Goal: Task Accomplishment & Management: Use online tool/utility

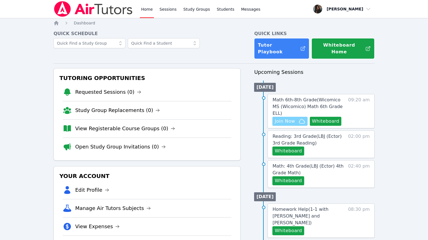
click at [284, 118] on span "Join Now" at bounding box center [284, 121] width 20 height 7
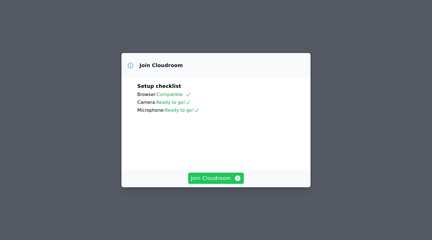
click at [229, 182] on span "Join Cloudroom" at bounding box center [216, 179] width 50 height 8
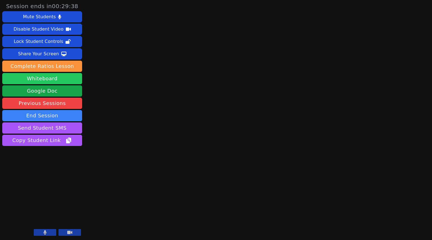
click at [60, 76] on button "Whiteboard" at bounding box center [42, 78] width 80 height 11
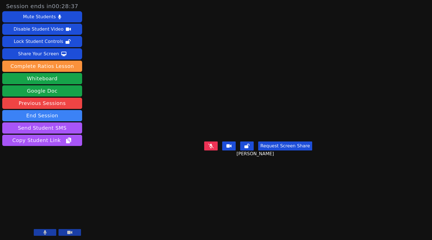
click at [263, 221] on main "Gilbeysi Carrillo Huchin Request Screen Share Gilbeysi Carrillo Huchin" at bounding box center [258, 120] width 188 height 240
click at [213, 151] on button at bounding box center [210, 146] width 13 height 9
click at [245, 148] on icon at bounding box center [246, 146] width 5 height 4
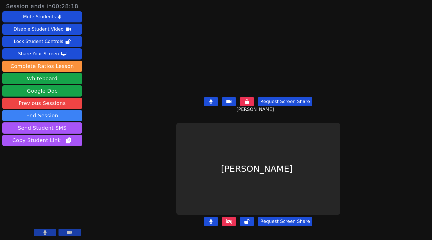
click at [229, 220] on icon at bounding box center [229, 222] width 6 height 4
click at [209, 218] on button at bounding box center [210, 221] width 13 height 9
click at [212, 220] on icon at bounding box center [211, 222] width 6 height 4
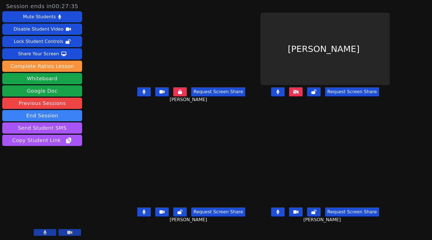
click at [285, 217] on button at bounding box center [277, 212] width 13 height 9
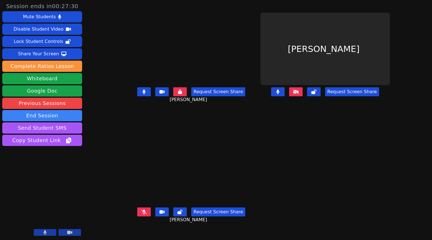
click at [303, 96] on button at bounding box center [295, 91] width 13 height 9
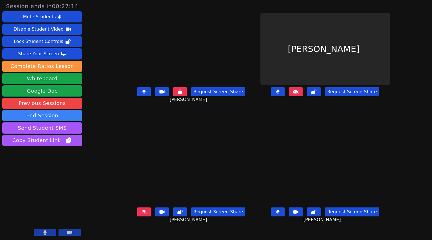
click at [285, 96] on button at bounding box center [277, 91] width 13 height 9
click at [137, 96] on button at bounding box center [143, 91] width 13 height 9
click at [279, 215] on icon at bounding box center [277, 212] width 3 height 4
click at [306, 217] on div "Request Screen Share" at bounding box center [325, 212] width 108 height 9
click at [285, 216] on button at bounding box center [277, 212] width 13 height 9
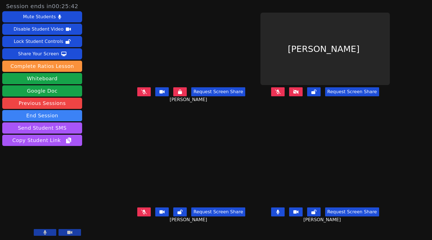
click at [279, 215] on icon at bounding box center [277, 212] width 3 height 4
click at [285, 96] on button at bounding box center [277, 91] width 13 height 9
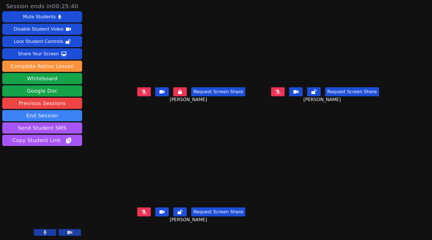
click at [303, 96] on button at bounding box center [295, 91] width 13 height 9
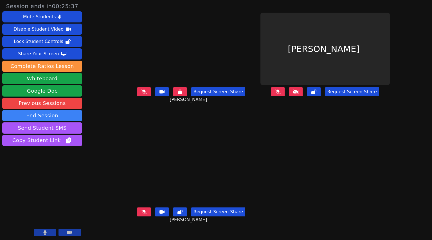
click at [303, 96] on button at bounding box center [295, 91] width 13 height 9
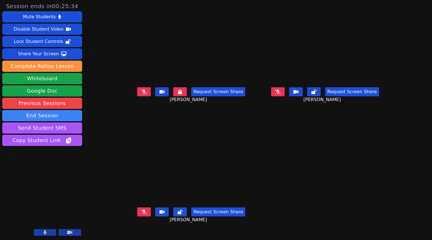
click at [173, 96] on button at bounding box center [179, 91] width 13 height 9
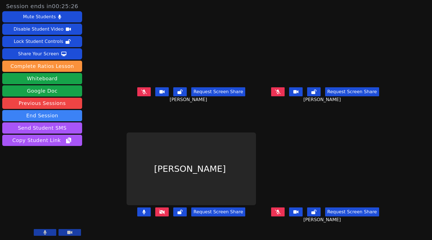
click at [285, 217] on button at bounding box center [277, 212] width 13 height 9
click at [321, 217] on button at bounding box center [313, 212] width 13 height 9
click at [155, 217] on button at bounding box center [161, 212] width 13 height 9
click at [159, 214] on icon at bounding box center [162, 212] width 6 height 4
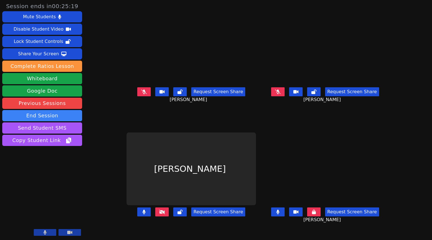
click at [159, 214] on icon at bounding box center [162, 212] width 6 height 4
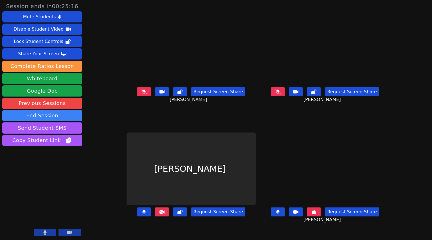
click at [159, 214] on icon at bounding box center [162, 212] width 6 height 4
click at [177, 215] on icon at bounding box center [179, 212] width 5 height 4
click at [159, 214] on icon at bounding box center [162, 212] width 6 height 4
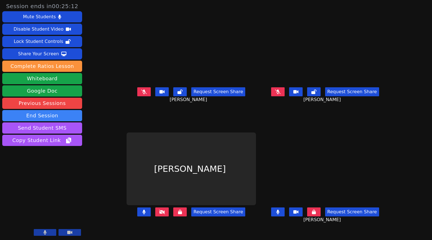
click at [159, 214] on icon at bounding box center [162, 212] width 6 height 4
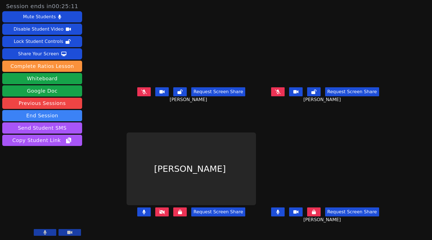
click at [159, 214] on icon at bounding box center [162, 212] width 6 height 4
click at [285, 217] on button at bounding box center [277, 212] width 13 height 9
click at [159, 214] on icon at bounding box center [162, 212] width 6 height 4
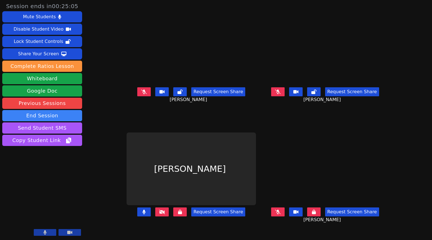
click at [159, 214] on icon at bounding box center [162, 212] width 6 height 4
click at [173, 217] on button at bounding box center [179, 212] width 13 height 9
click at [321, 217] on button at bounding box center [313, 212] width 13 height 9
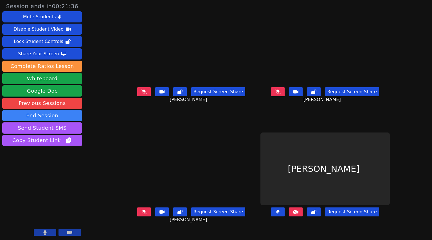
click at [137, 217] on button at bounding box center [143, 212] width 13 height 9
click at [137, 215] on button at bounding box center [143, 212] width 13 height 9
click at [173, 217] on button at bounding box center [179, 212] width 13 height 9
click at [281, 94] on icon at bounding box center [278, 92] width 6 height 4
click at [316, 94] on icon at bounding box center [313, 92] width 5 height 4
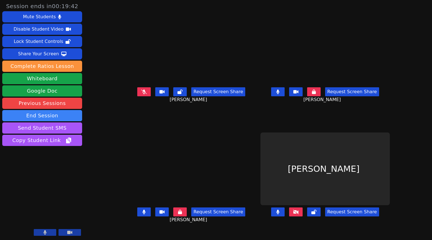
click at [137, 217] on button at bounding box center [143, 212] width 13 height 9
click at [173, 217] on button at bounding box center [179, 212] width 13 height 9
click at [279, 94] on icon at bounding box center [277, 92] width 3 height 4
click at [321, 96] on button at bounding box center [313, 91] width 13 height 9
drag, startPoint x: 131, startPoint y: 100, endPoint x: 171, endPoint y: 105, distance: 40.8
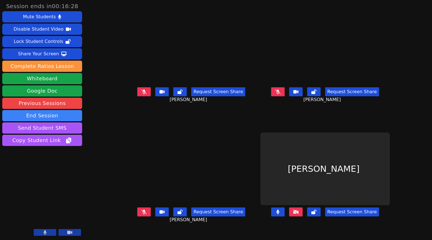
click at [137, 96] on button at bounding box center [143, 91] width 13 height 9
click at [177, 94] on icon at bounding box center [179, 92] width 5 height 4
click at [137, 217] on button at bounding box center [143, 212] width 13 height 9
click at [177, 215] on icon at bounding box center [179, 212] width 5 height 4
click at [281, 94] on icon at bounding box center [278, 92] width 6 height 4
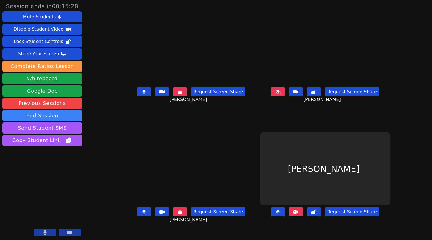
click at [316, 94] on icon at bounding box center [313, 92] width 5 height 4
click at [285, 96] on button at bounding box center [277, 91] width 13 height 9
click at [316, 94] on icon at bounding box center [314, 92] width 4 height 4
click at [143, 215] on icon at bounding box center [144, 212] width 3 height 4
drag, startPoint x: 129, startPoint y: 99, endPoint x: 161, endPoint y: 8, distance: 96.3
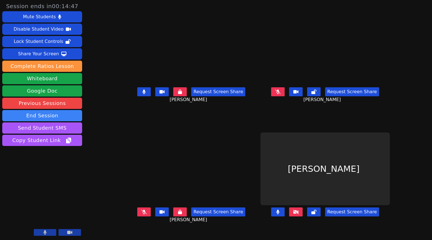
click at [137, 96] on button at bounding box center [143, 91] width 13 height 9
click at [137, 216] on button at bounding box center [143, 212] width 13 height 9
click at [285, 96] on button at bounding box center [277, 91] width 13 height 9
click at [316, 94] on icon at bounding box center [313, 92] width 5 height 4
click at [285, 96] on button at bounding box center [277, 91] width 13 height 9
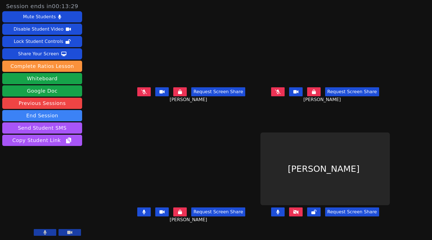
click at [143, 215] on icon at bounding box center [144, 212] width 3 height 4
click at [137, 215] on button at bounding box center [143, 212] width 13 height 9
click at [141, 94] on icon at bounding box center [144, 92] width 6 height 4
click at [170, 103] on span "Lesley Galeano-Paz" at bounding box center [189, 99] width 39 height 7
click at [173, 96] on button at bounding box center [179, 91] width 13 height 9
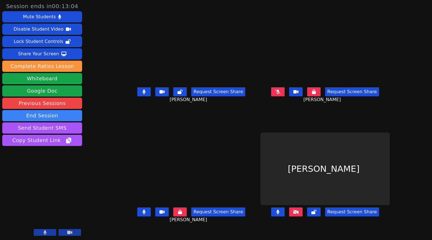
click at [321, 96] on button at bounding box center [313, 91] width 13 height 9
click at [281, 94] on icon at bounding box center [278, 92] width 6 height 4
click at [137, 96] on button at bounding box center [143, 91] width 13 height 9
click at [279, 94] on icon at bounding box center [277, 92] width 3 height 4
click at [137, 217] on button at bounding box center [143, 212] width 13 height 9
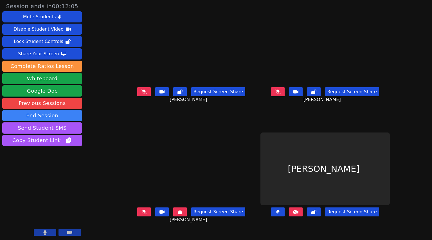
click at [173, 215] on button at bounding box center [179, 212] width 13 height 9
click at [285, 96] on button at bounding box center [277, 91] width 13 height 9
click at [316, 94] on icon at bounding box center [313, 92] width 5 height 4
click at [285, 96] on button at bounding box center [277, 91] width 13 height 9
click at [137, 96] on button at bounding box center [143, 91] width 13 height 9
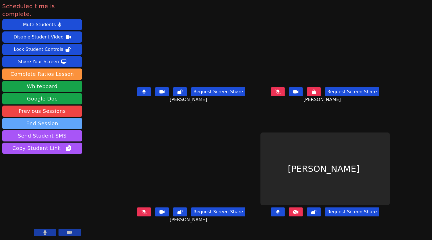
click at [47, 118] on button "End Session" at bounding box center [42, 123] width 80 height 11
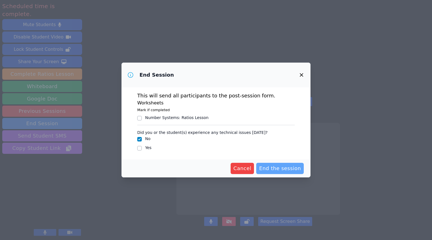
click at [284, 173] on button "End the session" at bounding box center [280, 168] width 48 height 11
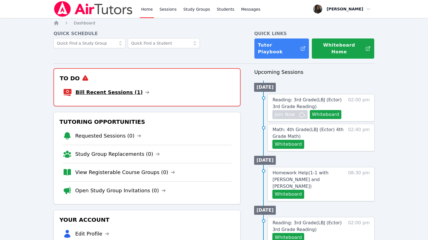
click at [105, 89] on link "Bill Recent Sessions (1)" at bounding box center [112, 93] width 74 height 8
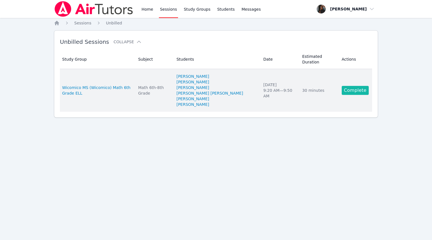
click at [351, 86] on link "Complete" at bounding box center [355, 90] width 27 height 9
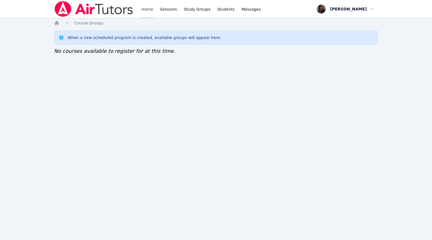
click at [145, 9] on link "Home" at bounding box center [147, 9] width 14 height 18
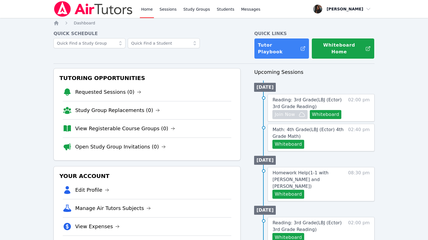
click at [110, 6] on img at bounding box center [93, 9] width 80 height 16
